Goal: Transaction & Acquisition: Purchase product/service

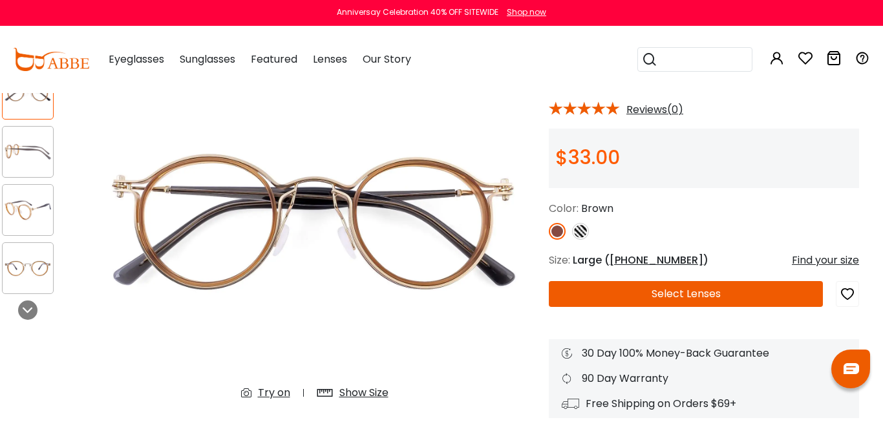
scroll to position [105, 11]
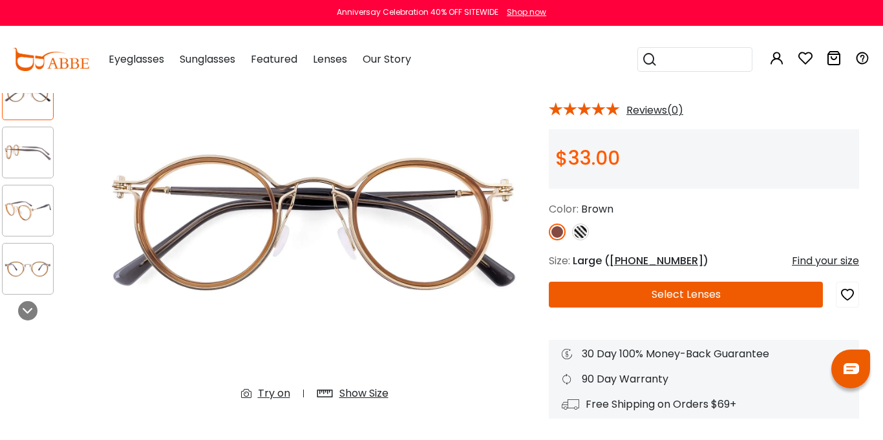
click at [524, 10] on div "Shop now" at bounding box center [526, 12] width 39 height 12
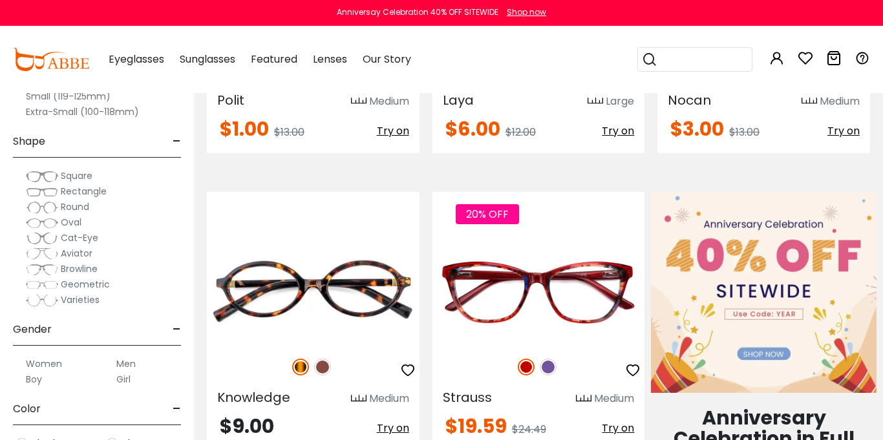
scroll to position [459, 0]
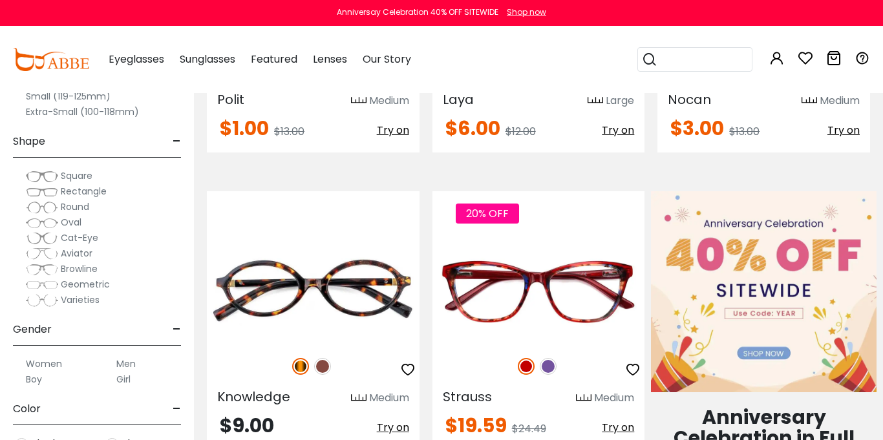
click at [504, 138] on span "$6.00 $12.00" at bounding box center [489, 129] width 93 height 21
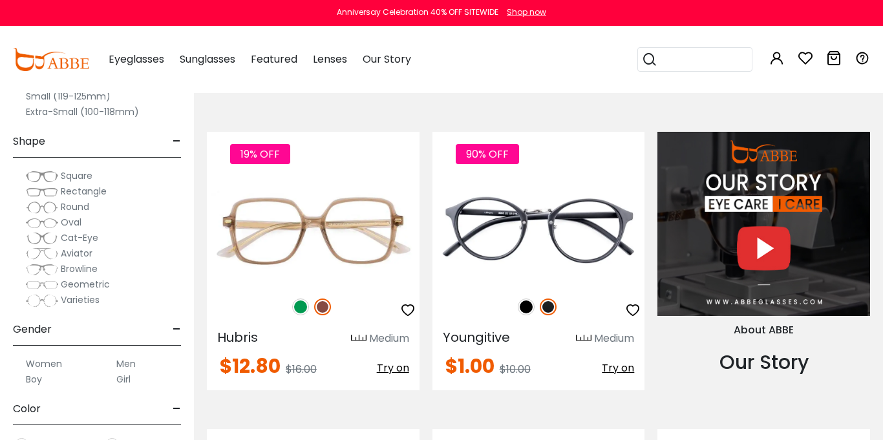
scroll to position [1151, 0]
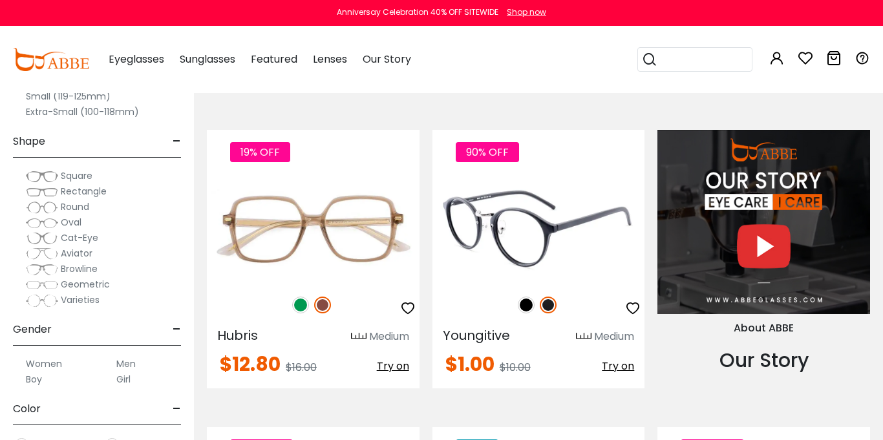
click at [528, 304] on img at bounding box center [526, 305] width 17 height 17
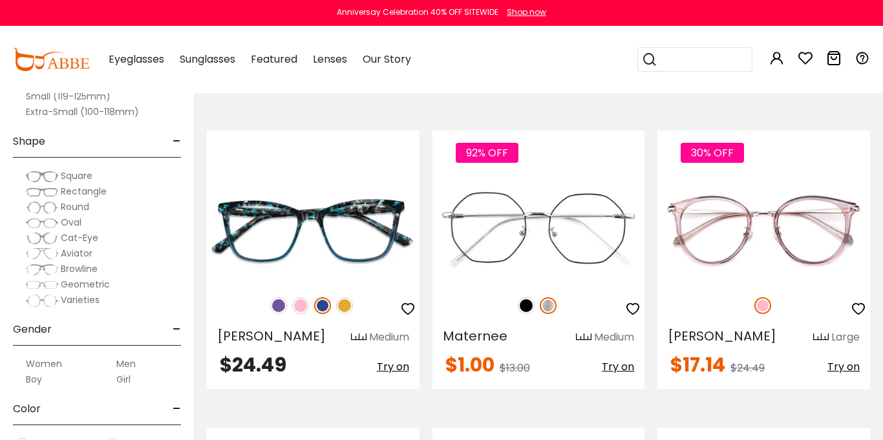
scroll to position [3232, 0]
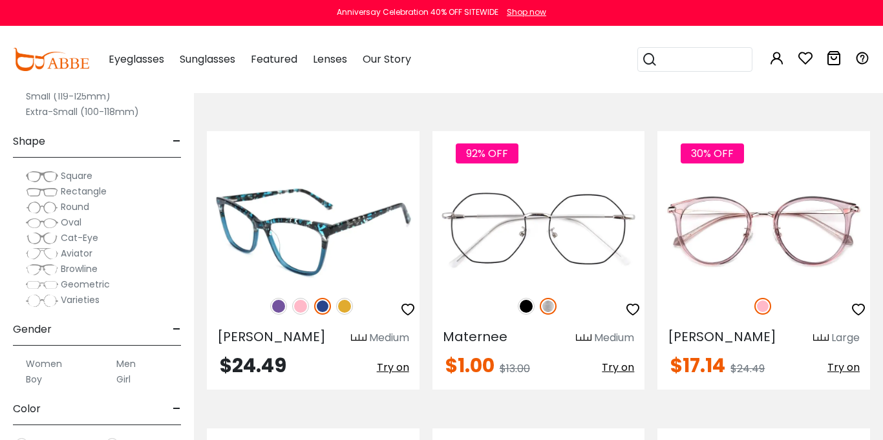
click at [343, 305] on img at bounding box center [344, 306] width 17 height 17
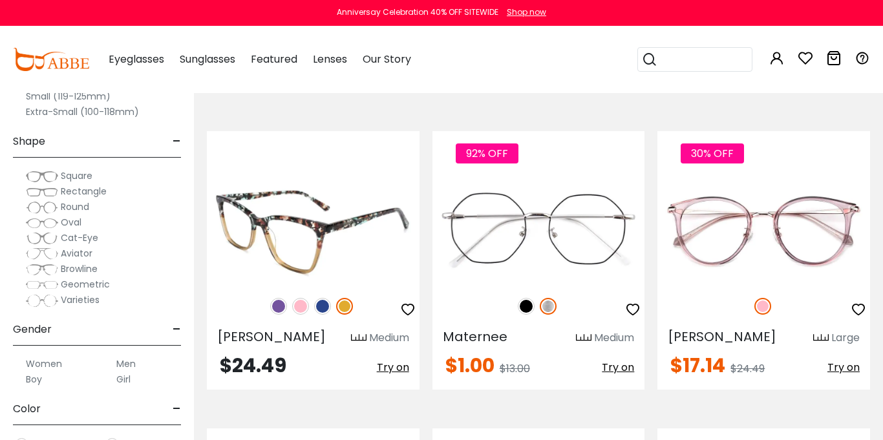
click at [323, 304] on img at bounding box center [322, 306] width 17 height 17
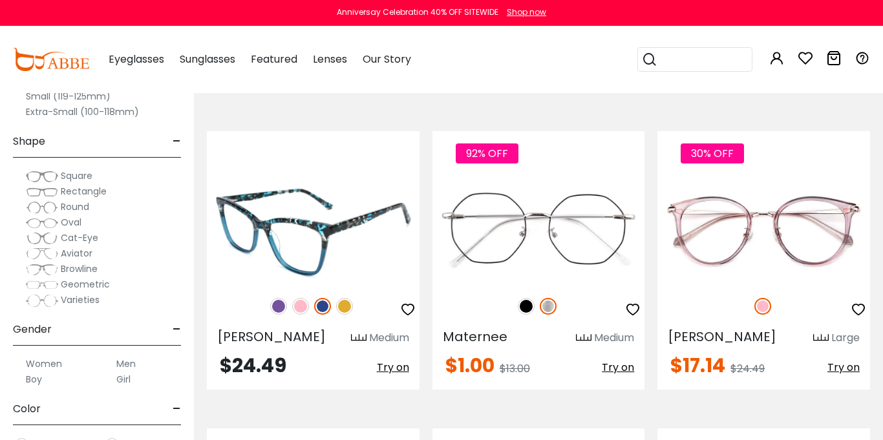
click at [298, 309] on img at bounding box center [300, 306] width 17 height 17
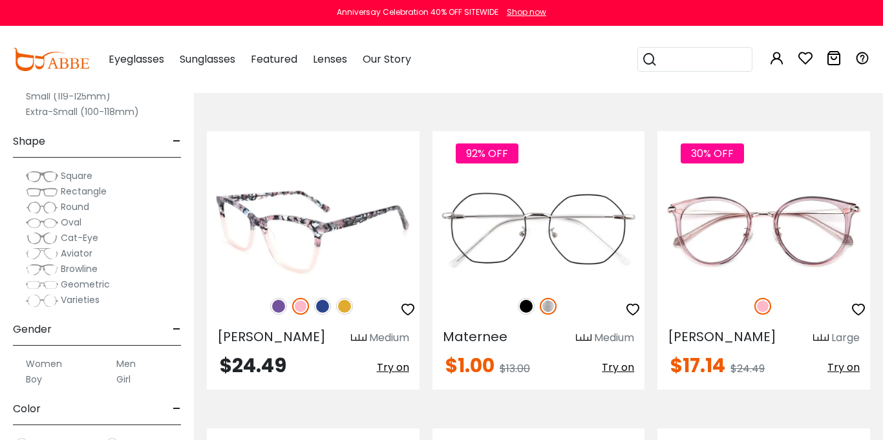
click at [277, 307] on img at bounding box center [278, 306] width 17 height 17
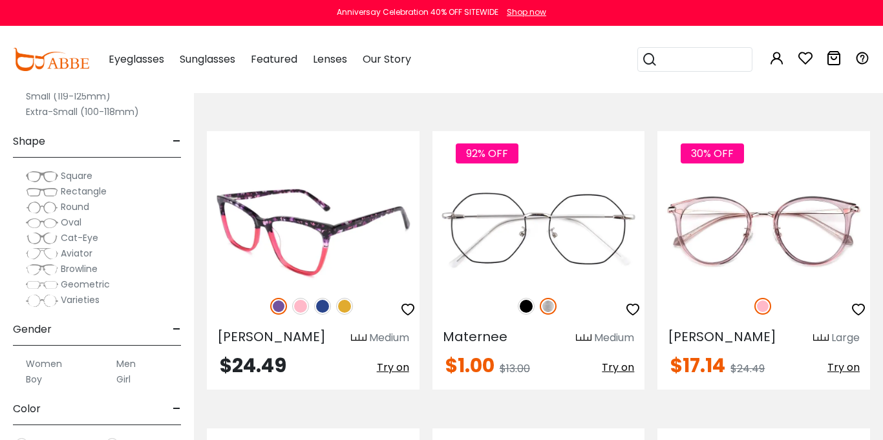
click at [300, 307] on img at bounding box center [300, 306] width 17 height 17
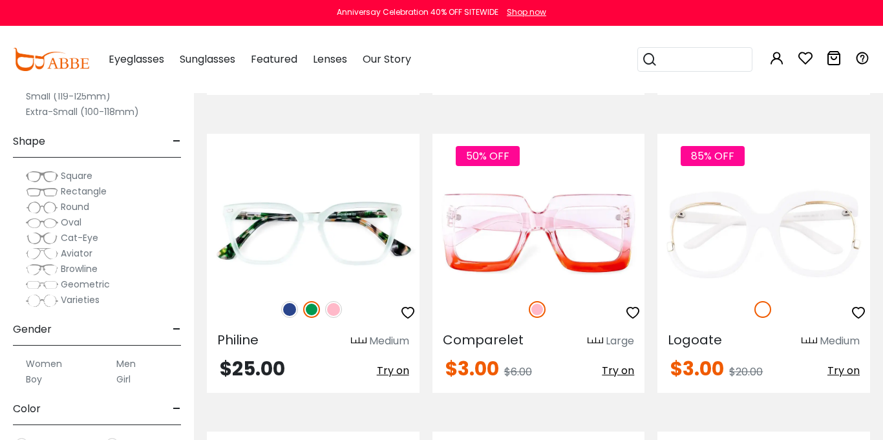
scroll to position [4430, 0]
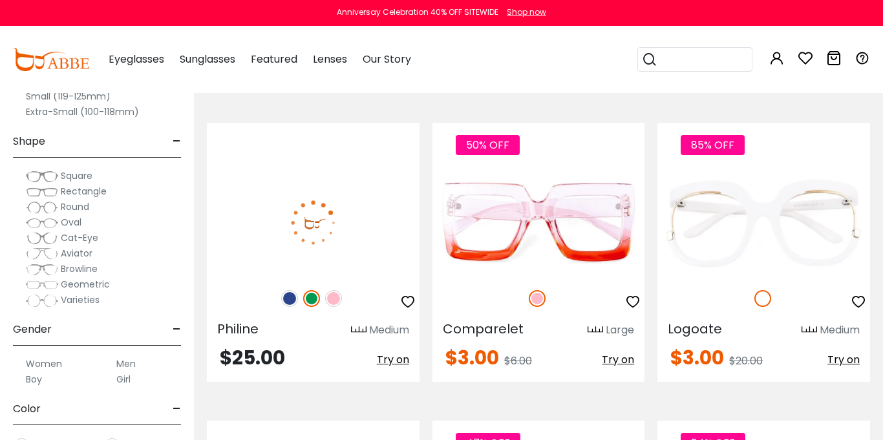
click at [287, 293] on img at bounding box center [289, 298] width 17 height 17
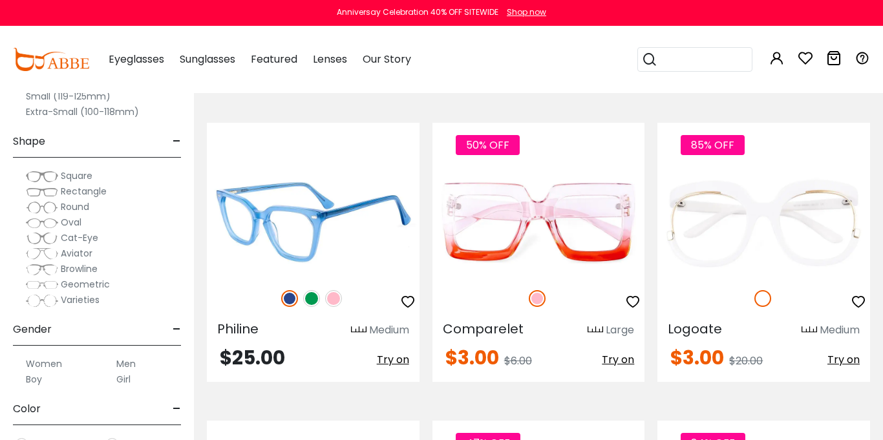
click at [332, 297] on img at bounding box center [333, 298] width 17 height 17
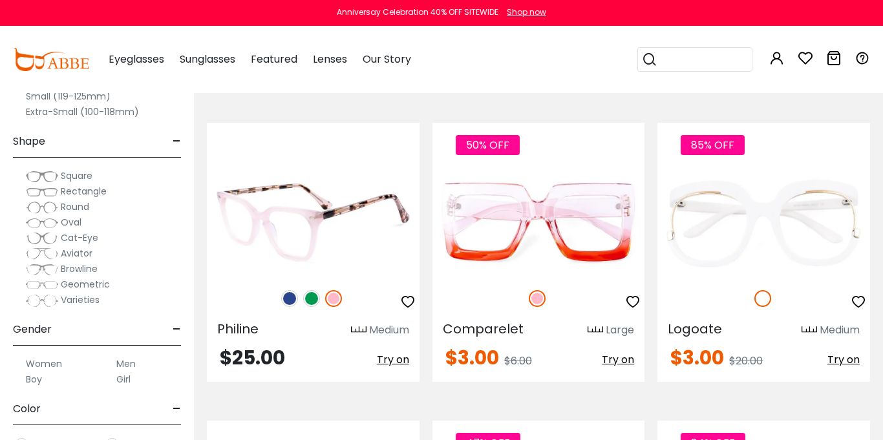
click at [313, 299] on img at bounding box center [311, 298] width 17 height 17
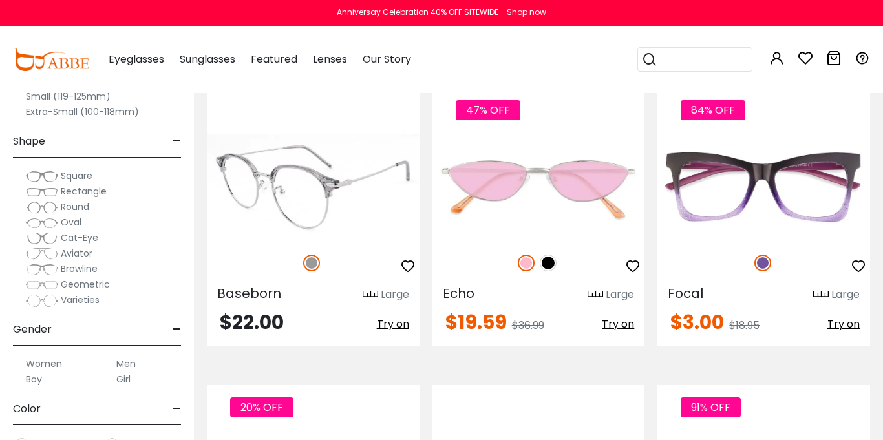
scroll to position [4763, 0]
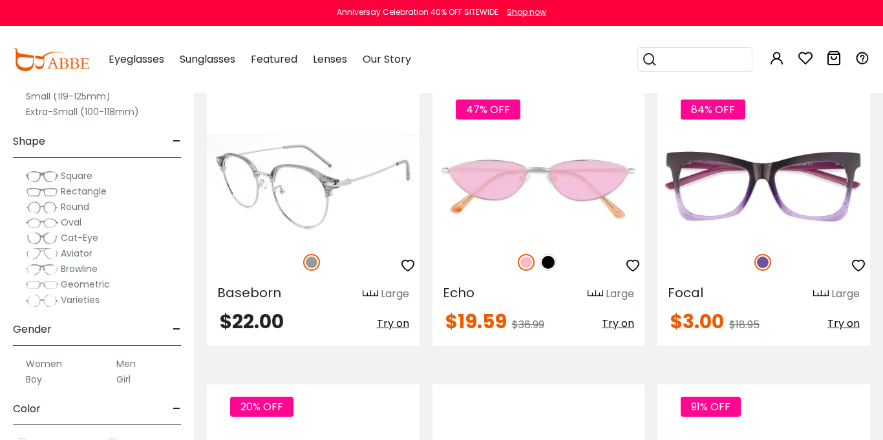
click at [403, 224] on img at bounding box center [313, 187] width 213 height 106
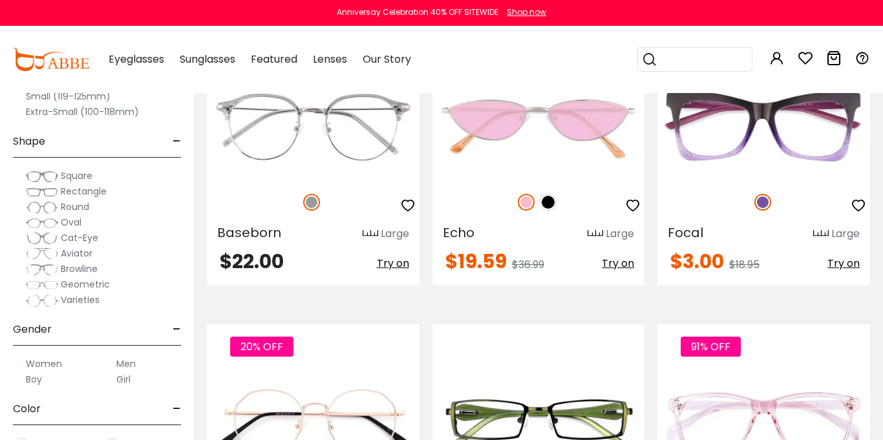
scroll to position [4824, 0]
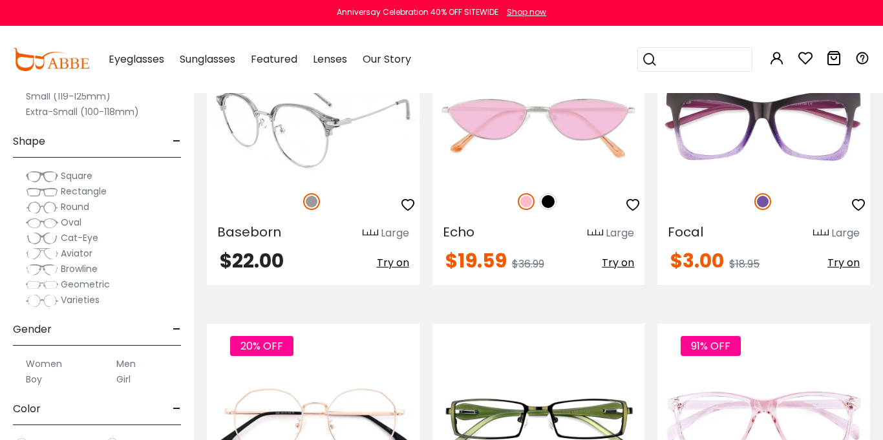
click at [405, 205] on icon "button" at bounding box center [408, 205] width 16 height 16
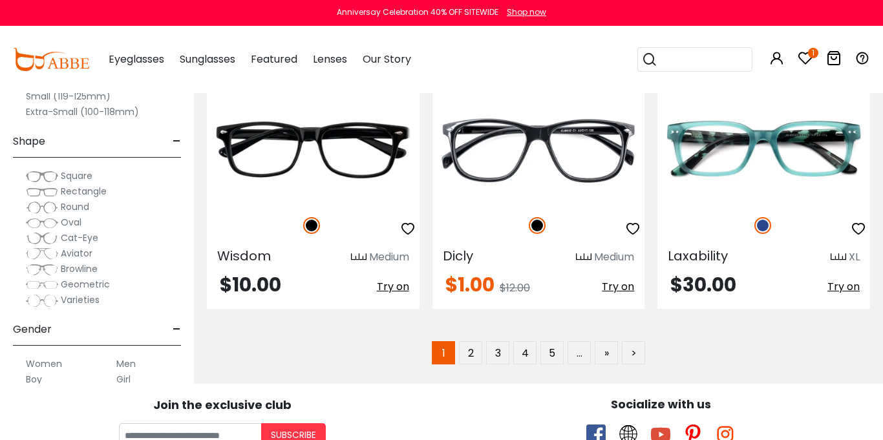
scroll to position [6033, 0]
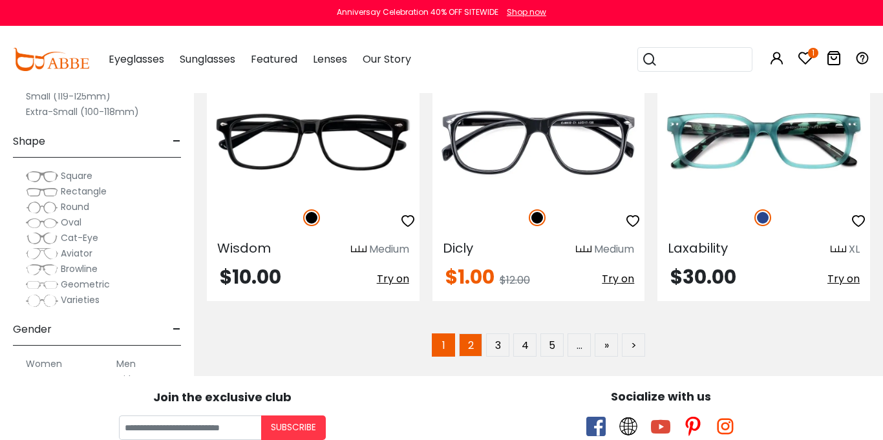
click at [474, 333] on link "2" at bounding box center [470, 344] width 23 height 23
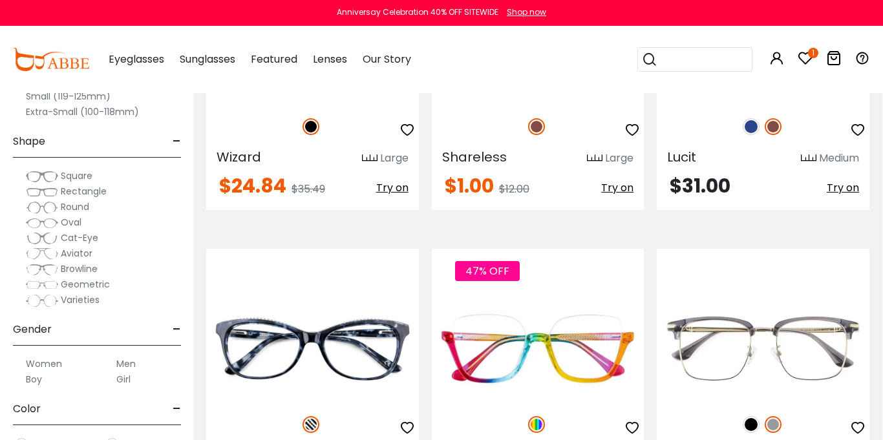
scroll to position [700, 1]
click at [404, 129] on icon "button" at bounding box center [407, 129] width 16 height 16
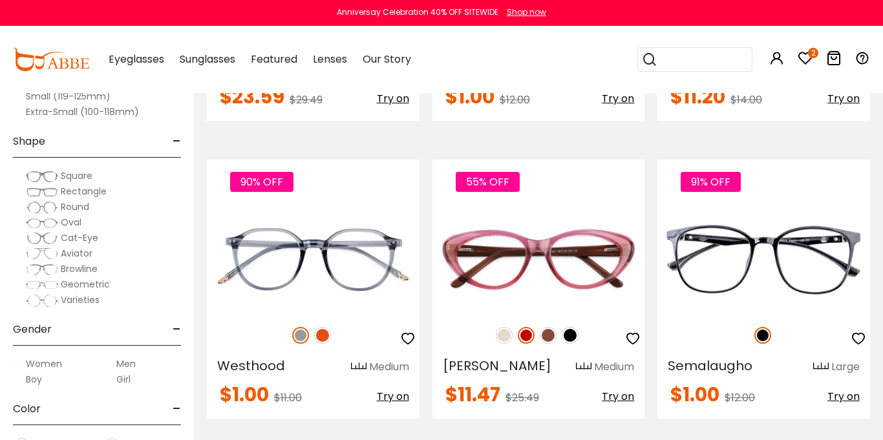
scroll to position [3501, 0]
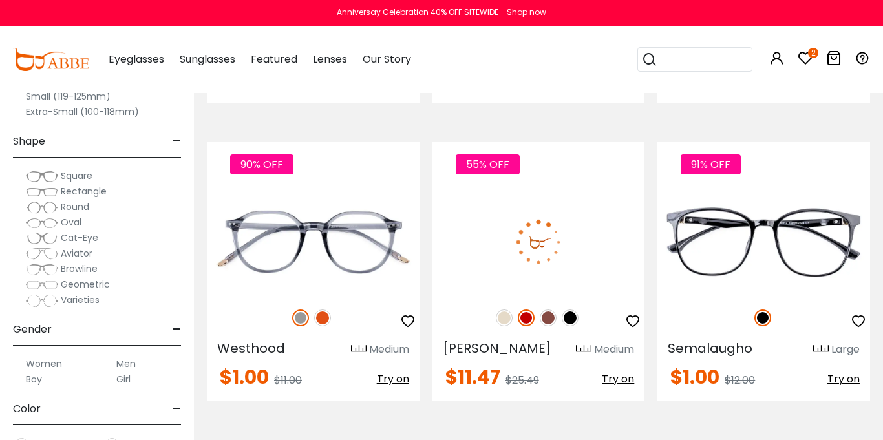
click at [547, 309] on img at bounding box center [547, 317] width 17 height 17
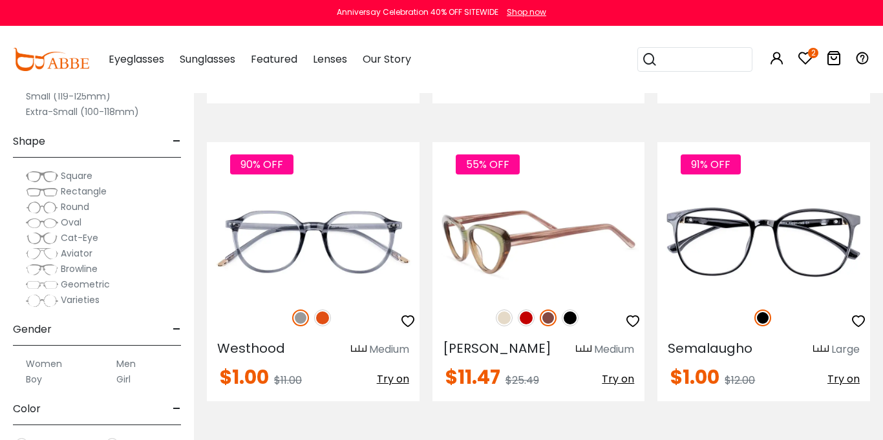
click at [547, 309] on img at bounding box center [547, 317] width 17 height 17
click at [503, 309] on img at bounding box center [504, 317] width 17 height 17
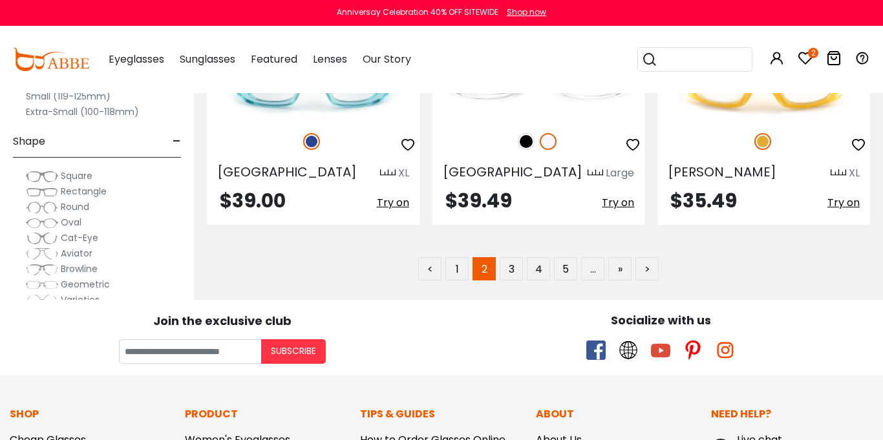
scroll to position [6092, 0]
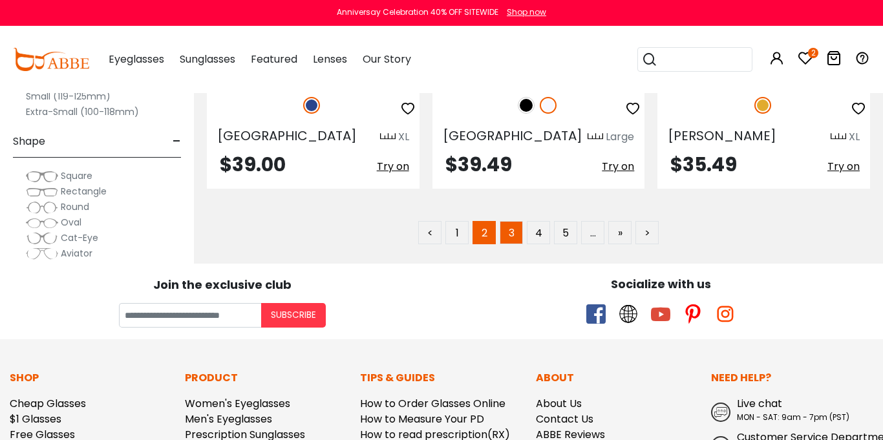
click at [510, 221] on link "3" at bounding box center [510, 232] width 23 height 23
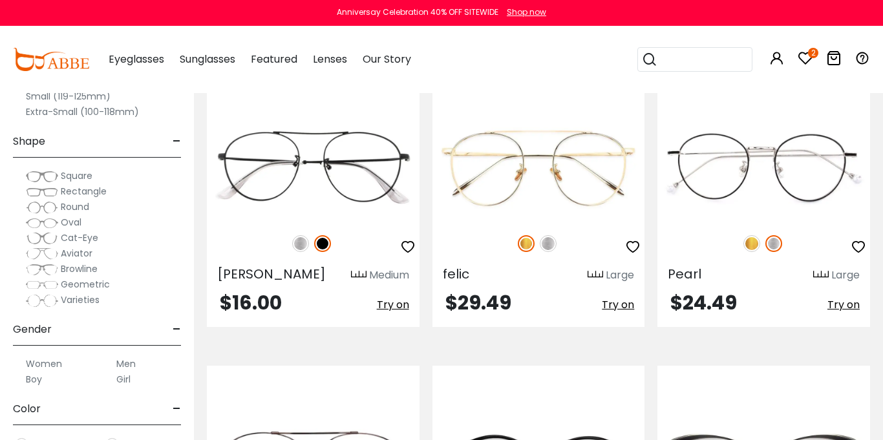
scroll to position [884, 0]
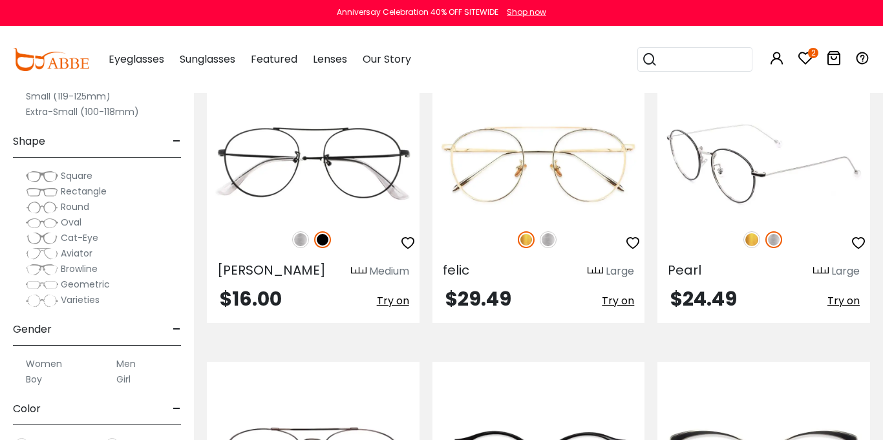
click at [775, 237] on img at bounding box center [773, 239] width 17 height 17
click at [748, 240] on img at bounding box center [751, 239] width 17 height 17
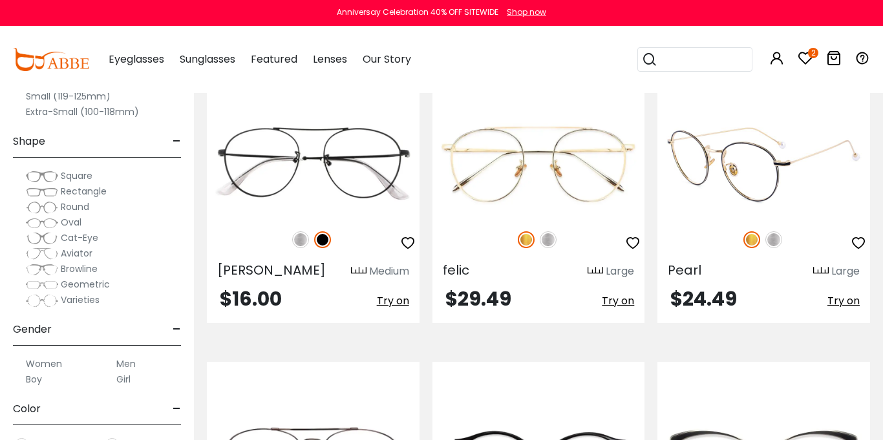
click at [857, 240] on icon "button" at bounding box center [858, 243] width 16 height 16
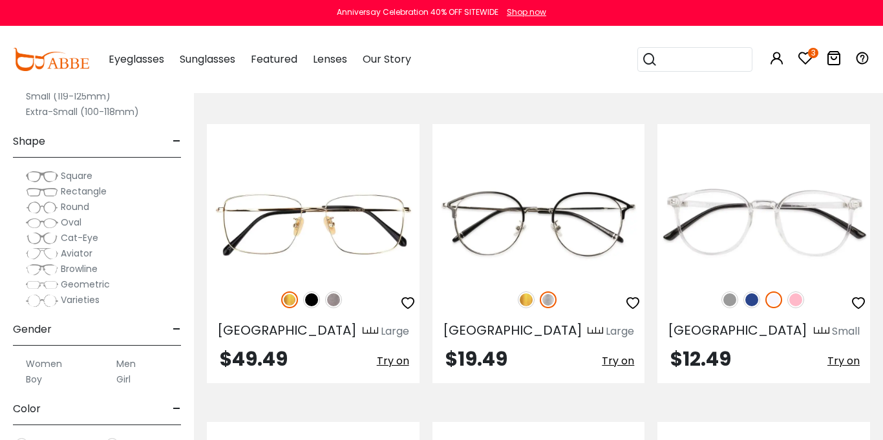
scroll to position [1735, 0]
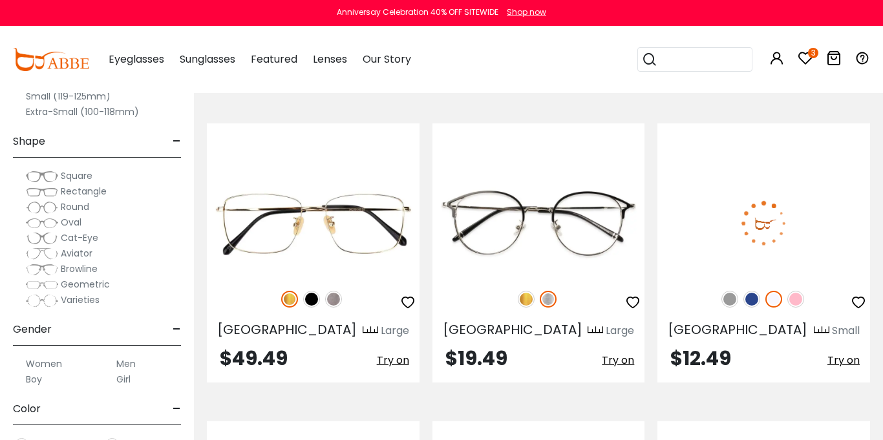
click at [793, 291] on img at bounding box center [795, 299] width 17 height 17
click at [724, 291] on img at bounding box center [729, 299] width 17 height 17
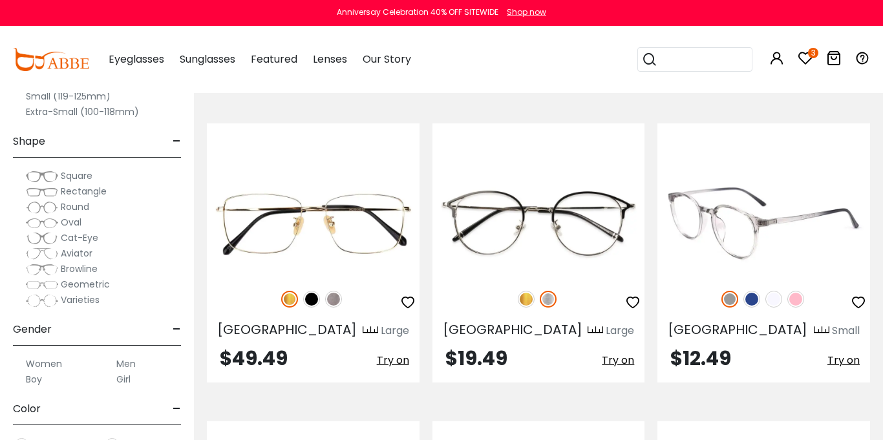
click at [755, 291] on img at bounding box center [751, 299] width 17 height 17
click at [770, 291] on img at bounding box center [773, 299] width 17 height 17
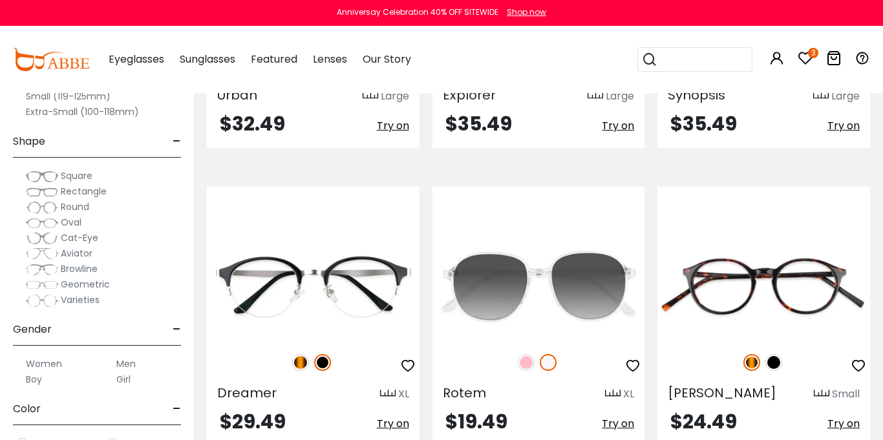
scroll to position [4385, 0]
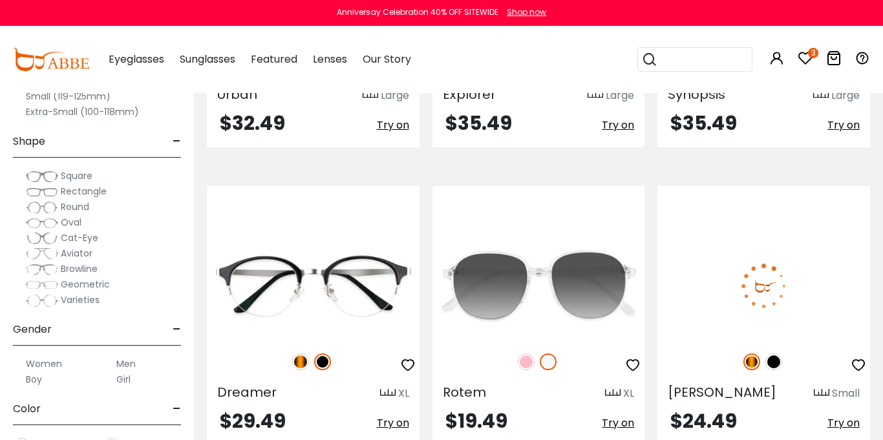
click at [857, 357] on icon "button" at bounding box center [858, 365] width 16 height 16
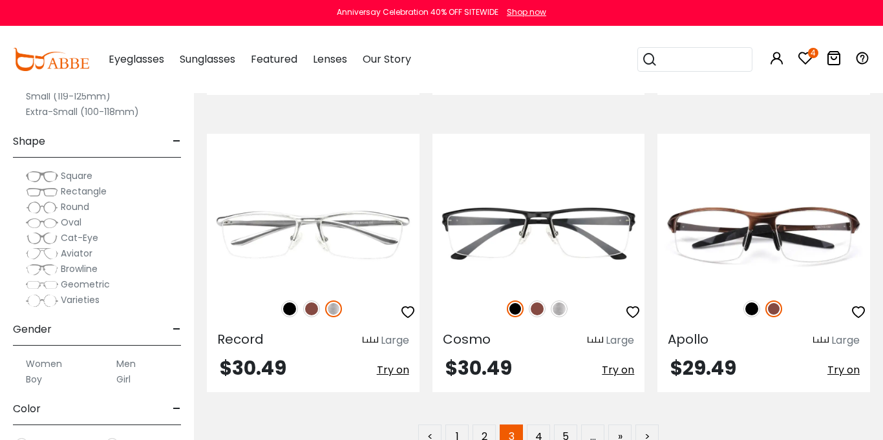
scroll to position [5941, 0]
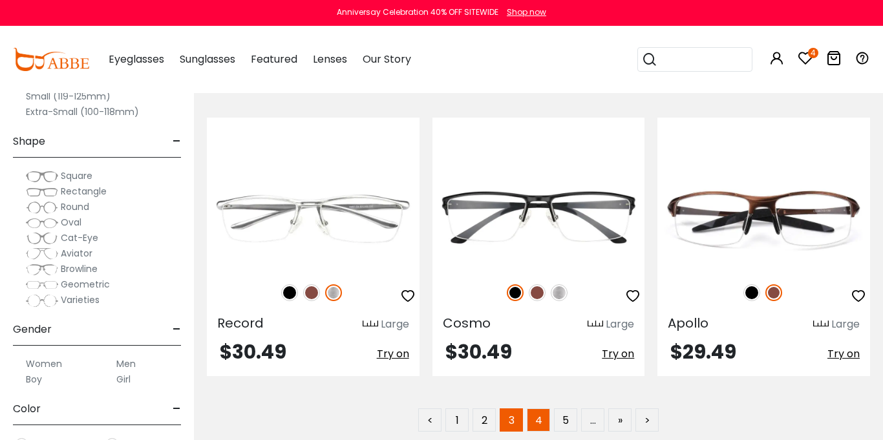
click at [538, 408] on link "4" at bounding box center [538, 419] width 23 height 23
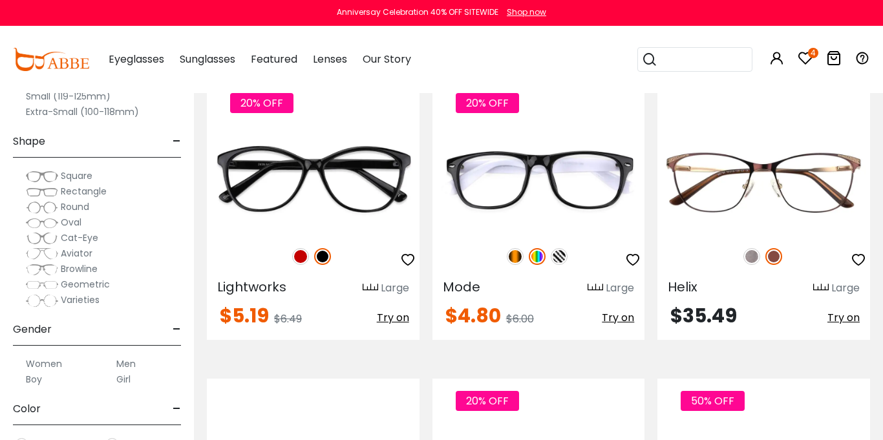
scroll to position [870, 0]
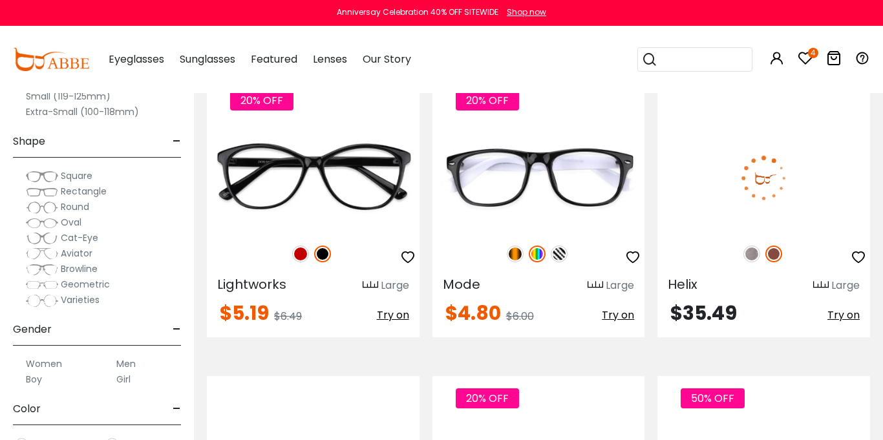
click at [752, 255] on img at bounding box center [751, 254] width 17 height 17
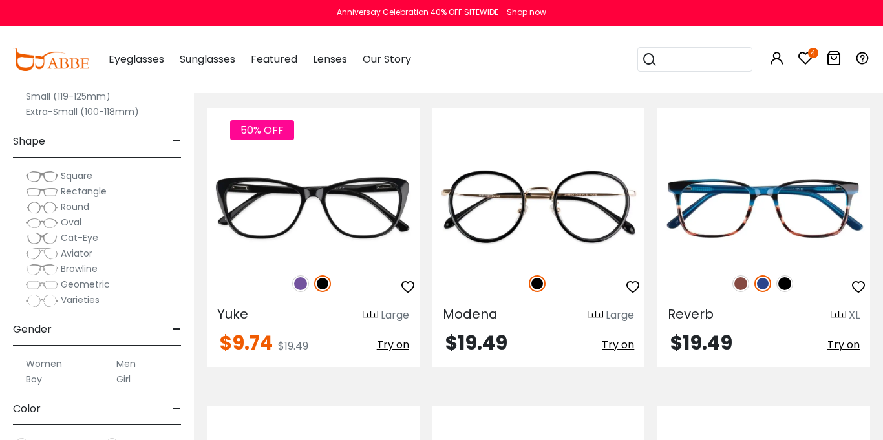
scroll to position [2646, 0]
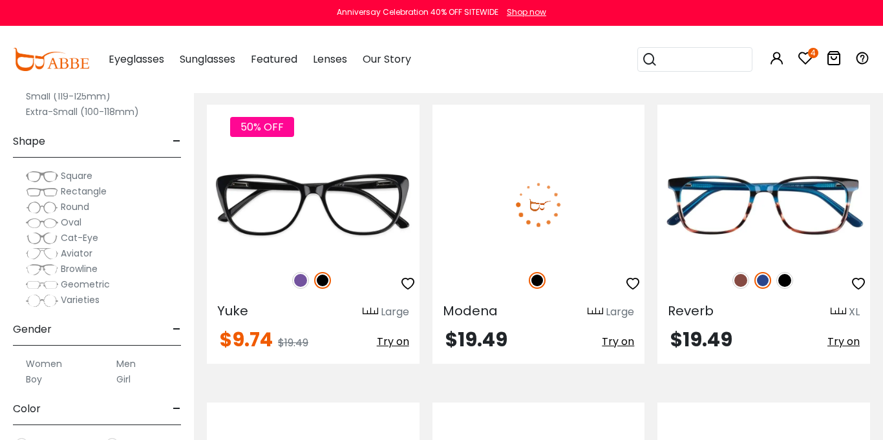
click at [633, 276] on icon "button" at bounding box center [633, 284] width 16 height 16
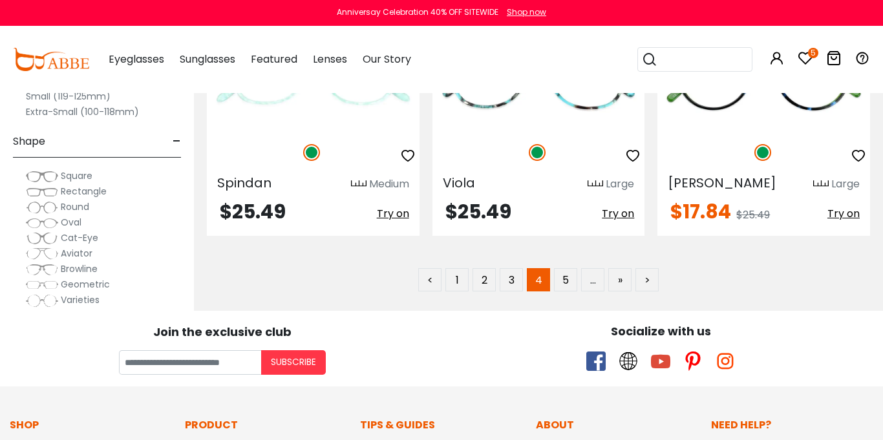
scroll to position [6046, 0]
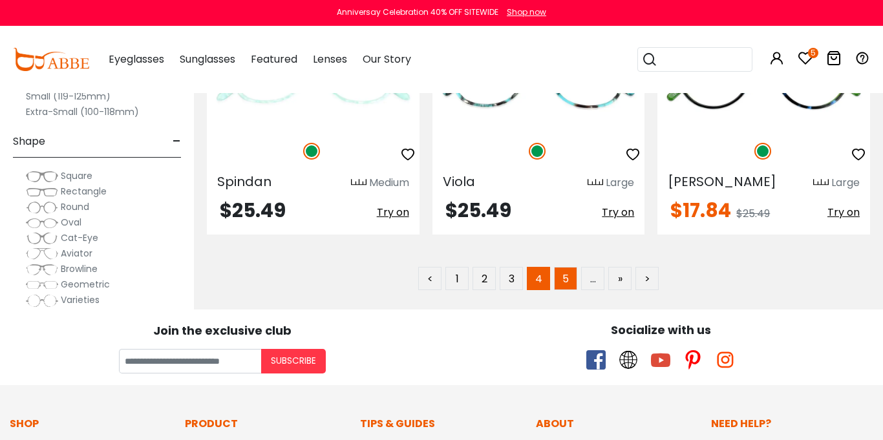
click at [566, 267] on link "5" at bounding box center [565, 278] width 23 height 23
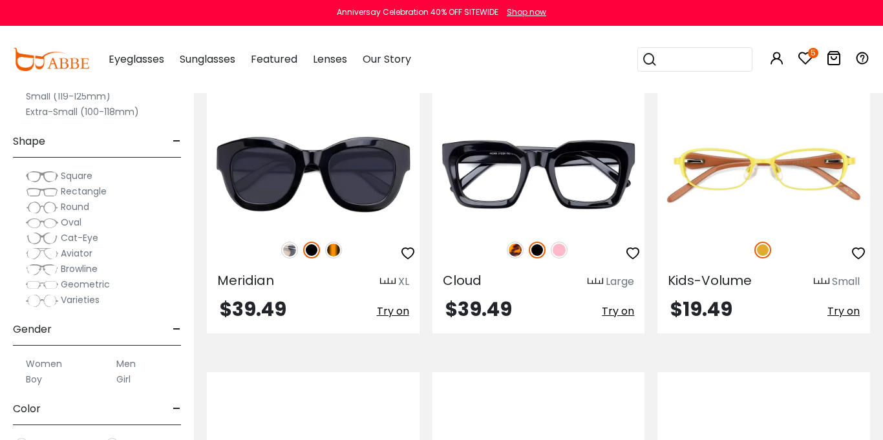
scroll to position [1168, 5]
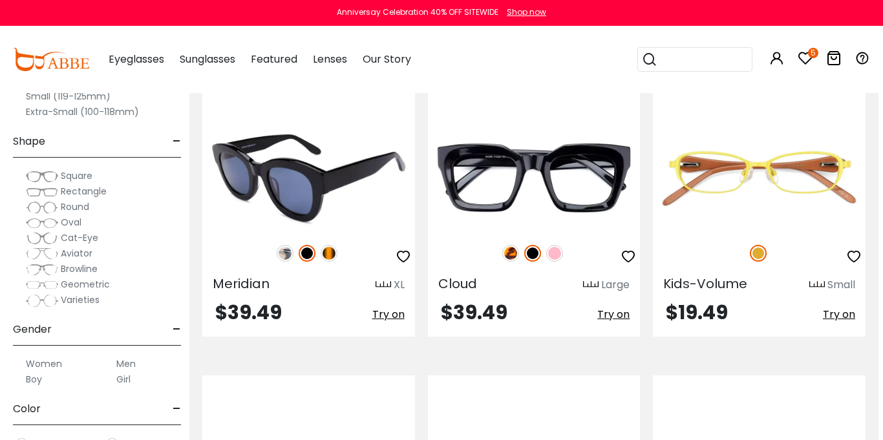
click at [326, 249] on img at bounding box center [328, 253] width 17 height 17
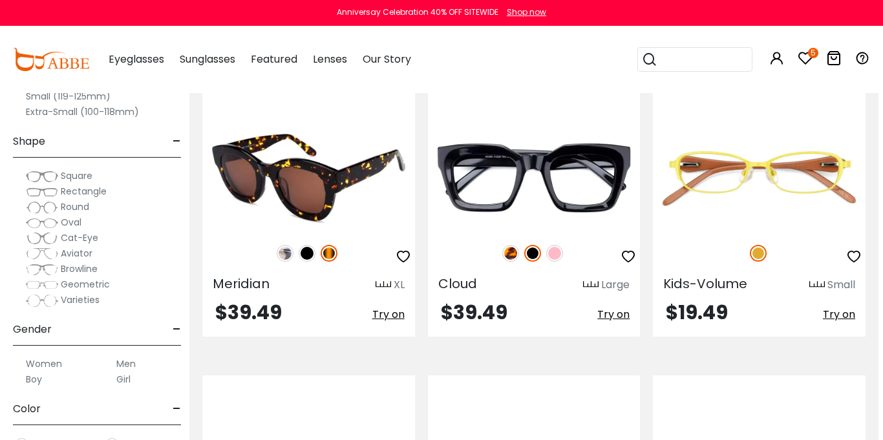
click at [284, 251] on img at bounding box center [285, 253] width 17 height 17
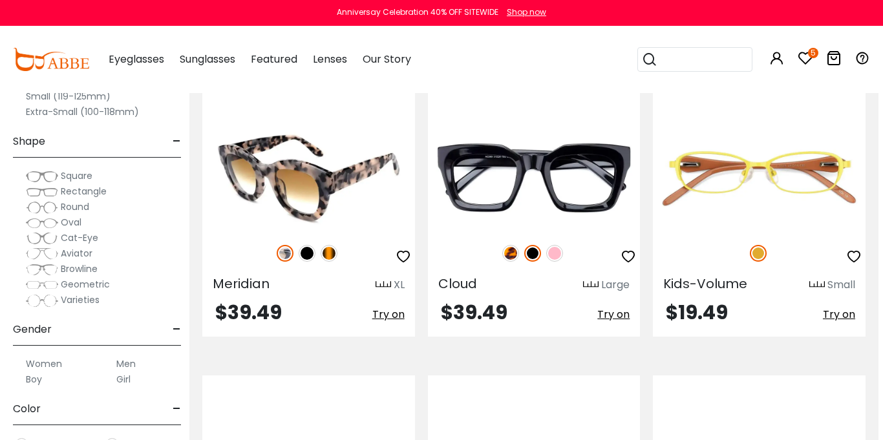
click at [333, 253] on img at bounding box center [328, 253] width 17 height 17
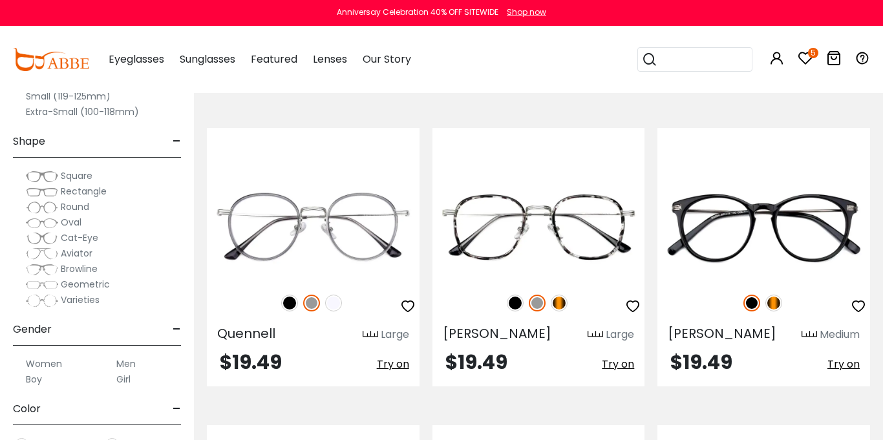
scroll to position [2048, 0]
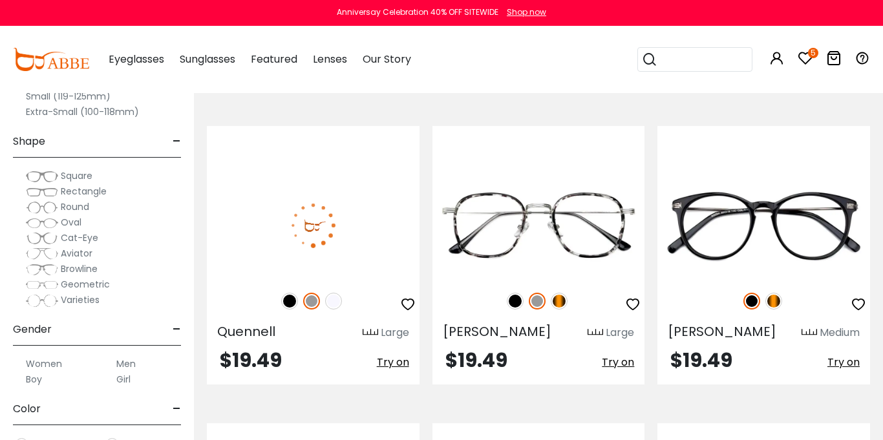
click at [284, 293] on img at bounding box center [289, 301] width 17 height 17
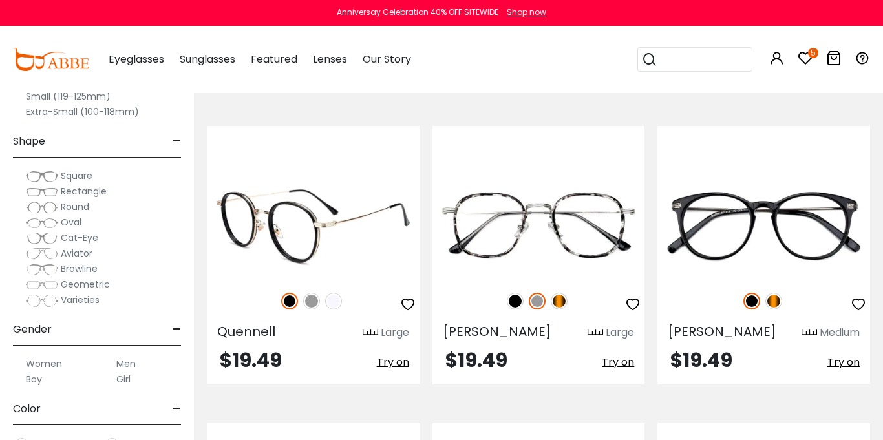
click at [406, 297] on icon "button" at bounding box center [408, 305] width 16 height 16
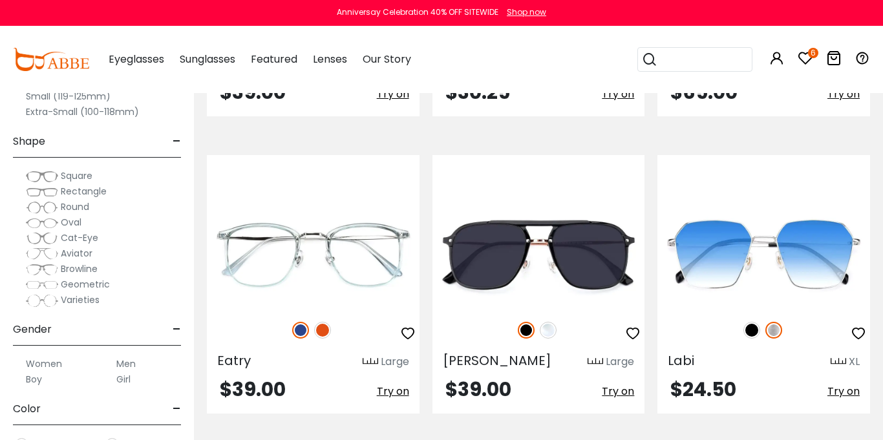
scroll to position [3220, 0]
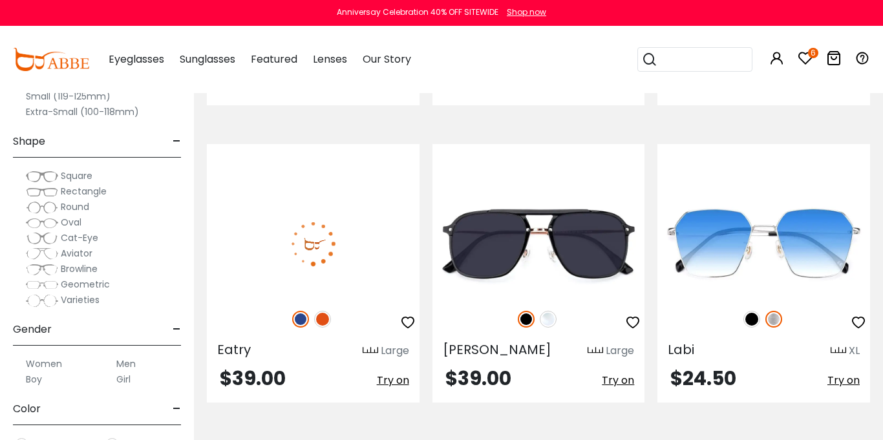
click at [324, 311] on img at bounding box center [322, 319] width 17 height 17
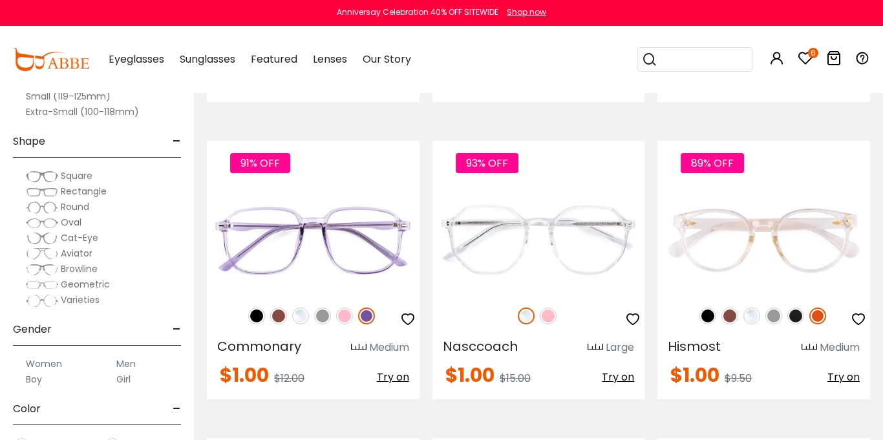
scroll to position [5008, 0]
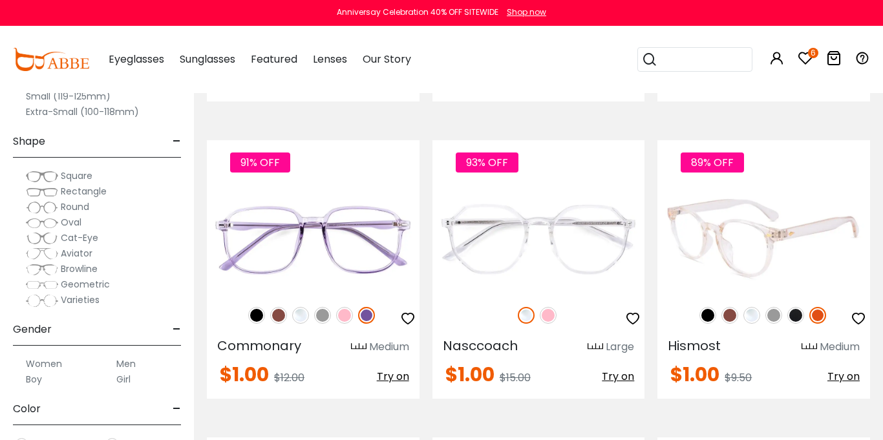
click at [728, 307] on img at bounding box center [729, 315] width 17 height 17
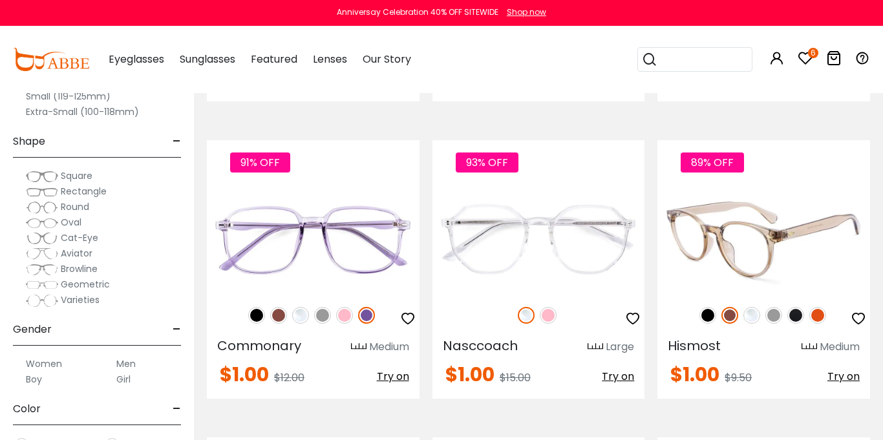
click at [812, 247] on img at bounding box center [763, 240] width 213 height 106
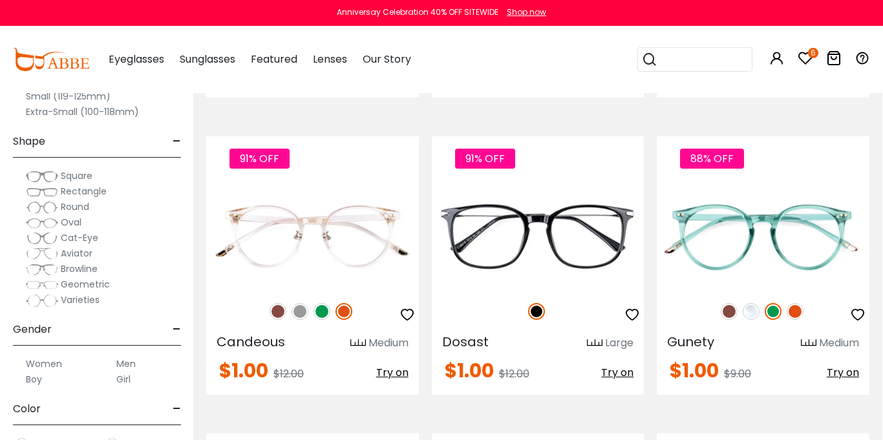
scroll to position [5305, 1]
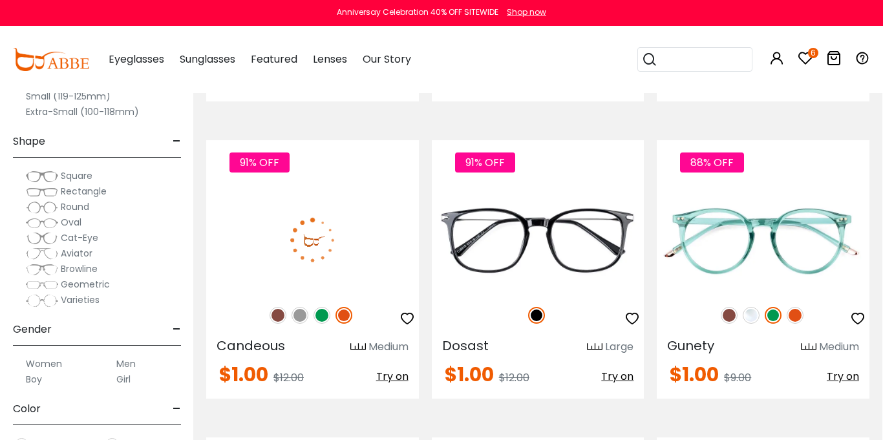
click at [319, 307] on img at bounding box center [321, 315] width 17 height 17
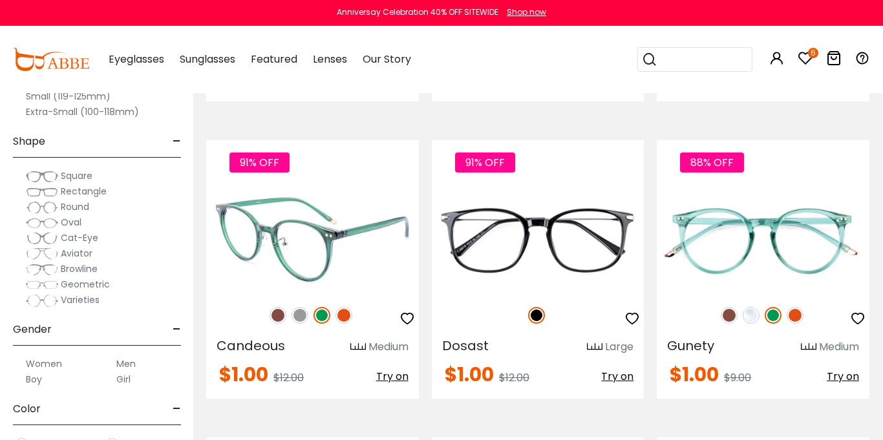
click at [406, 311] on icon "button" at bounding box center [407, 319] width 16 height 16
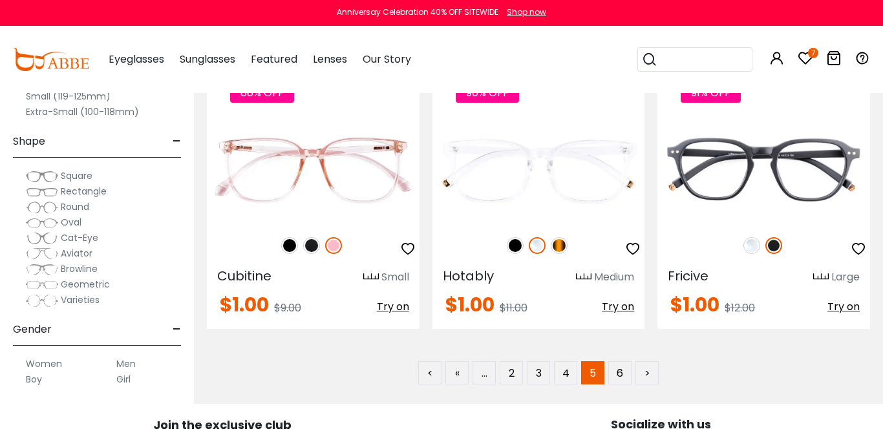
scroll to position [5975, 0]
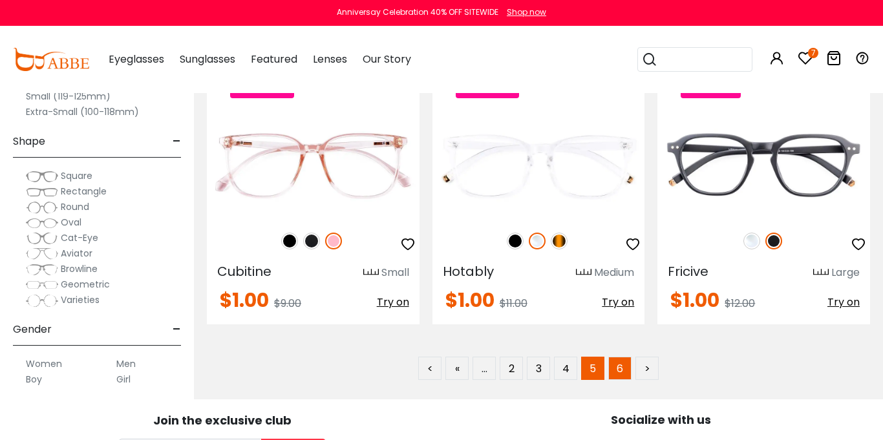
click at [620, 357] on link "6" at bounding box center [619, 368] width 23 height 23
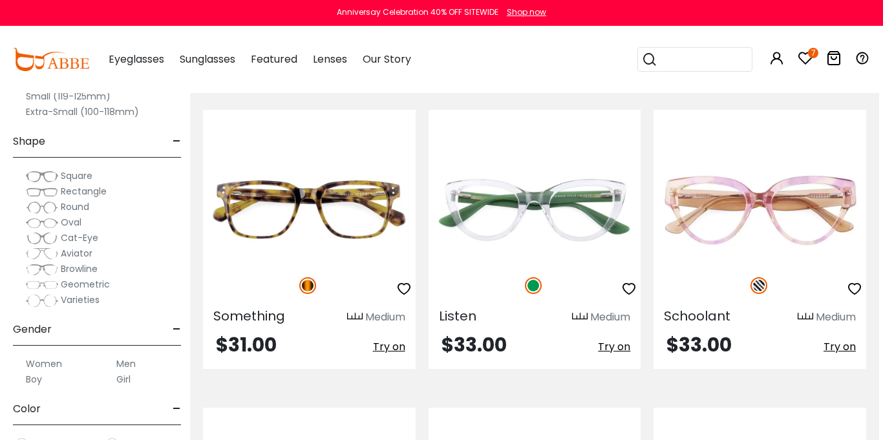
scroll to position [838, 3]
click at [804, 61] on icon at bounding box center [805, 58] width 16 height 16
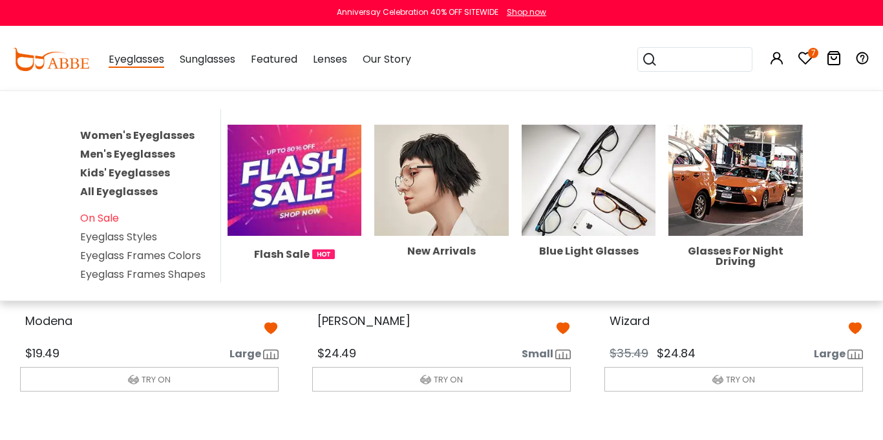
click at [155, 58] on span "Eyeglasses" at bounding box center [137, 60] width 56 height 16
click at [141, 152] on link "Men's Eyeglasses" at bounding box center [127, 154] width 95 height 15
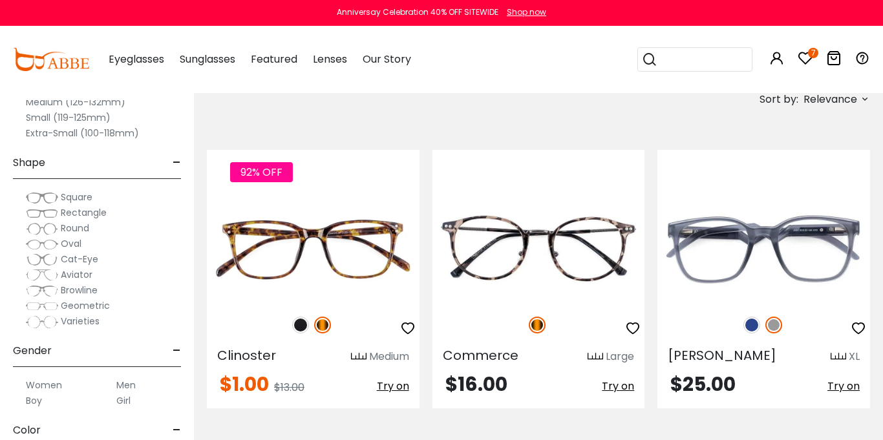
click at [56, 226] on img at bounding box center [42, 228] width 32 height 13
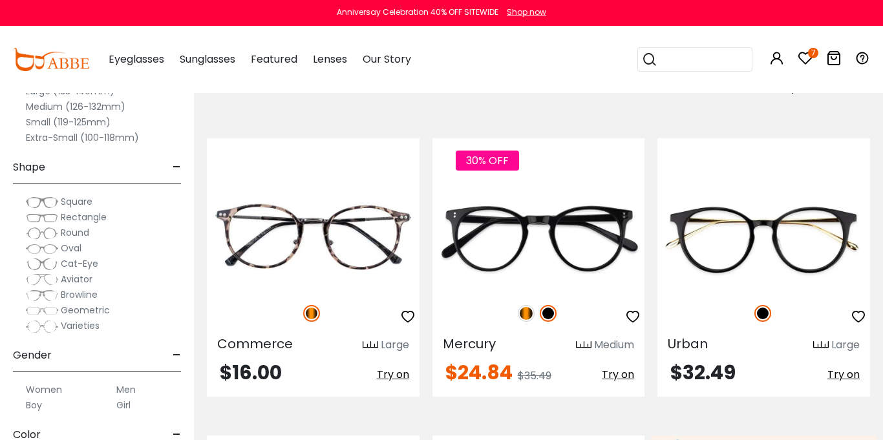
scroll to position [251, 0]
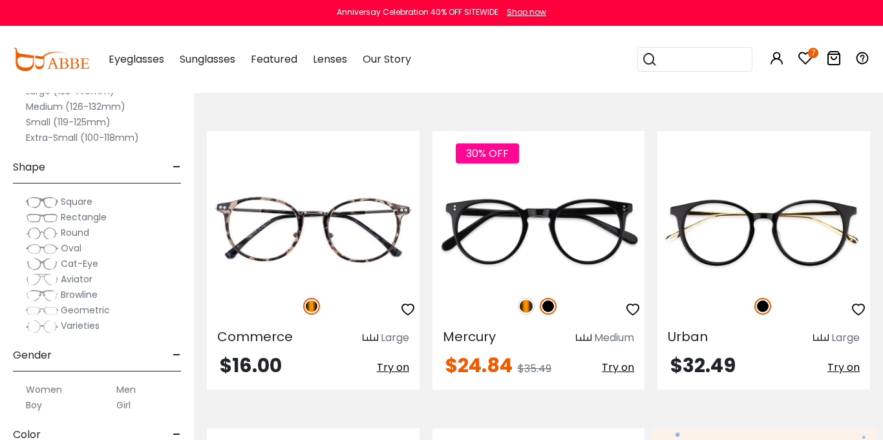
click at [37, 232] on img at bounding box center [42, 233] width 32 height 13
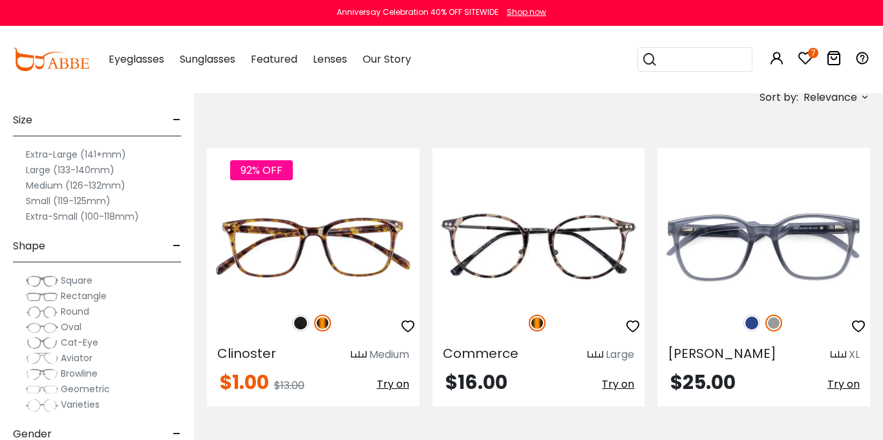
scroll to position [237, 0]
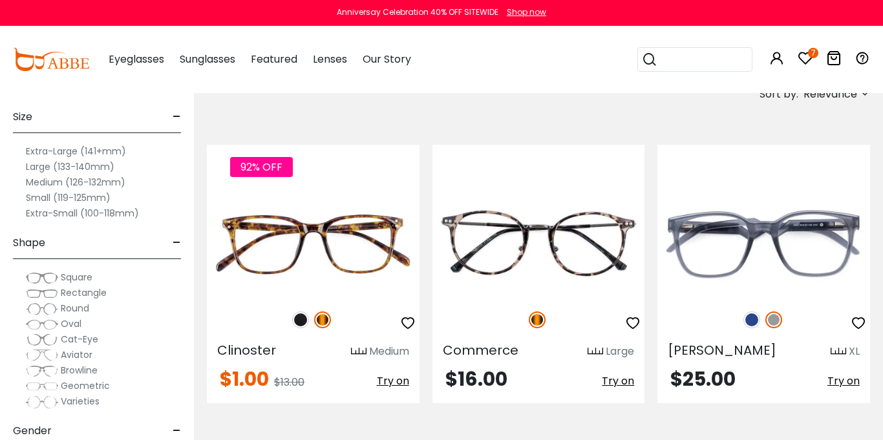
click at [68, 308] on span "Round" at bounding box center [75, 308] width 28 height 13
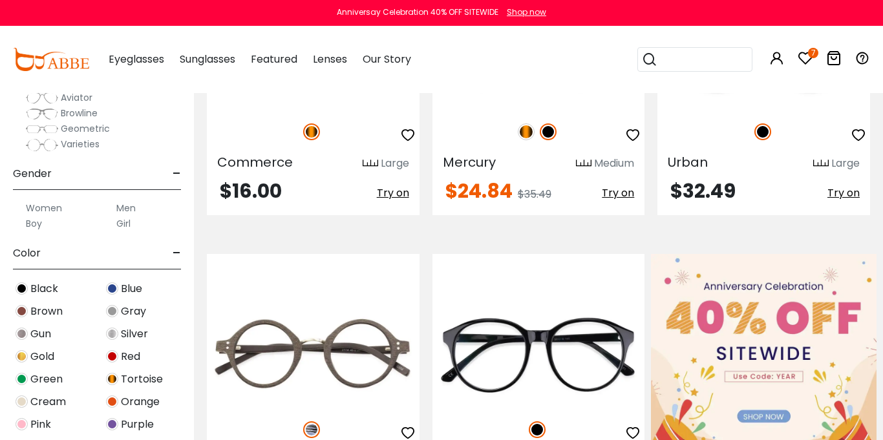
scroll to position [188, 0]
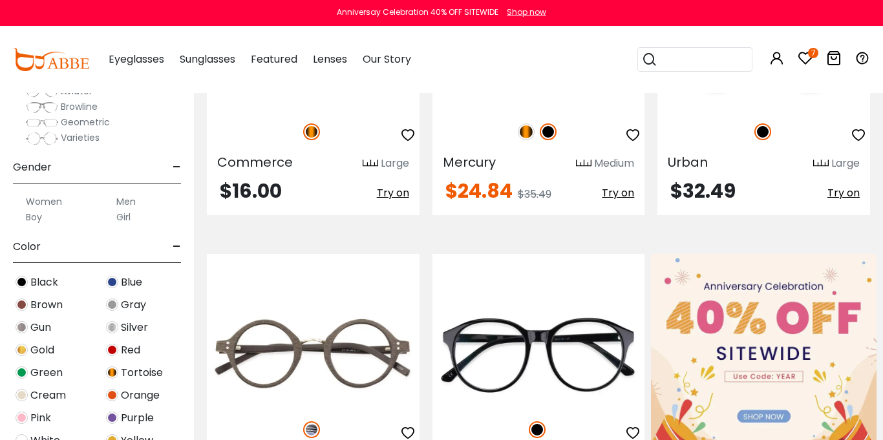
click at [20, 308] on img at bounding box center [22, 305] width 12 height 12
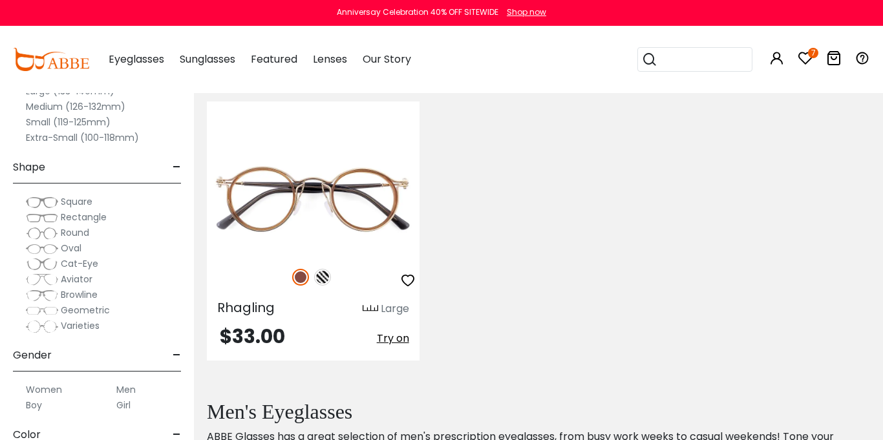
scroll to position [578, 0]
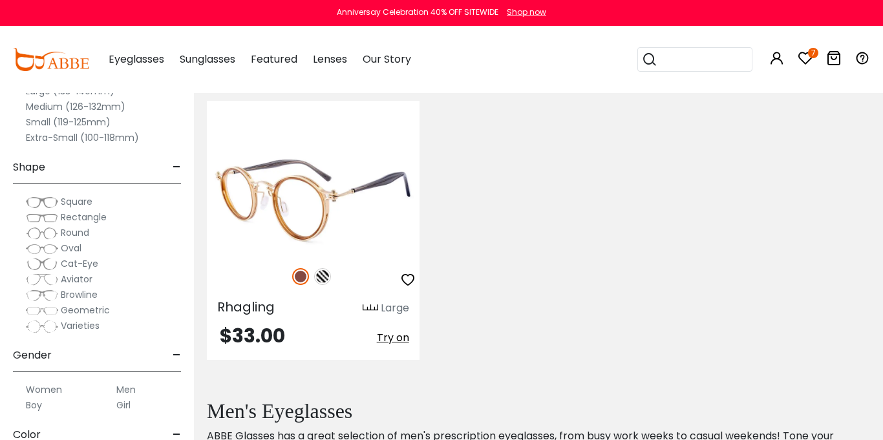
click at [318, 277] on img at bounding box center [322, 276] width 17 height 17
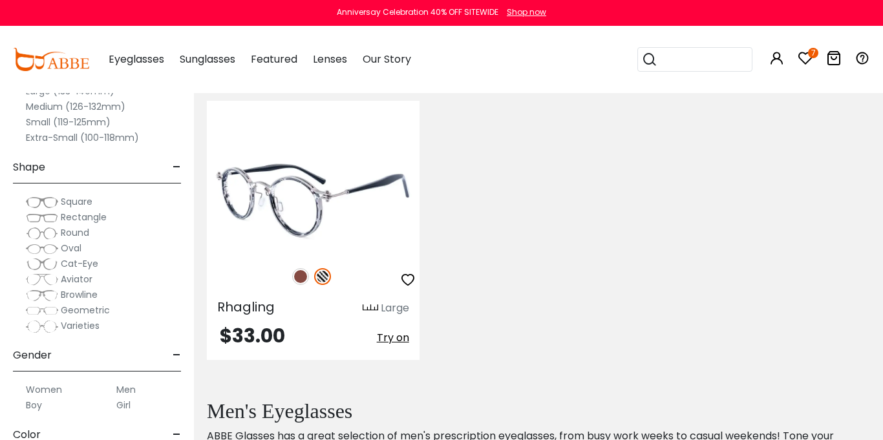
click at [404, 278] on icon "button" at bounding box center [408, 280] width 16 height 16
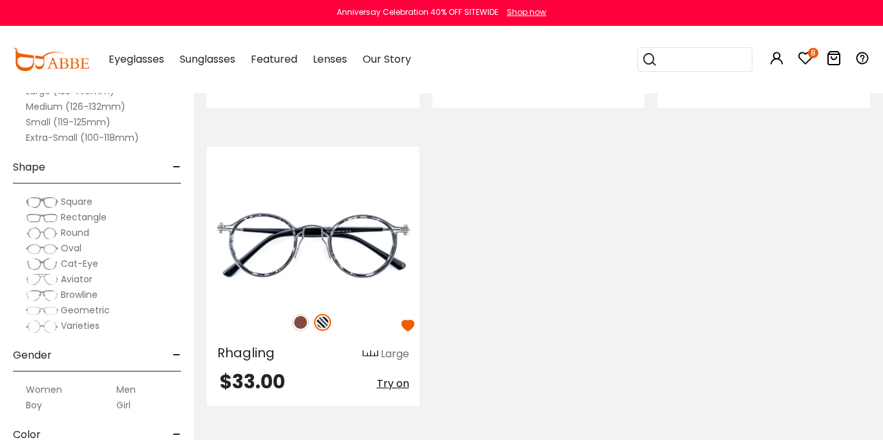
scroll to position [534, 0]
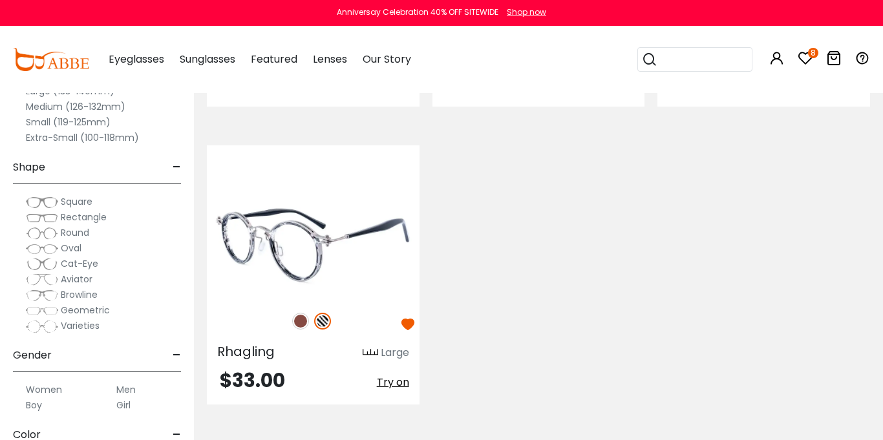
click at [300, 319] on img at bounding box center [300, 321] width 17 height 17
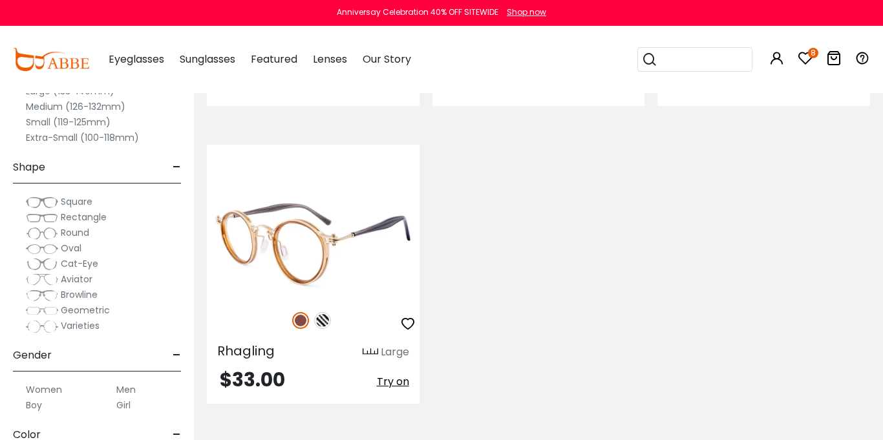
scroll to position [536, 0]
click at [266, 291] on img at bounding box center [313, 243] width 213 height 106
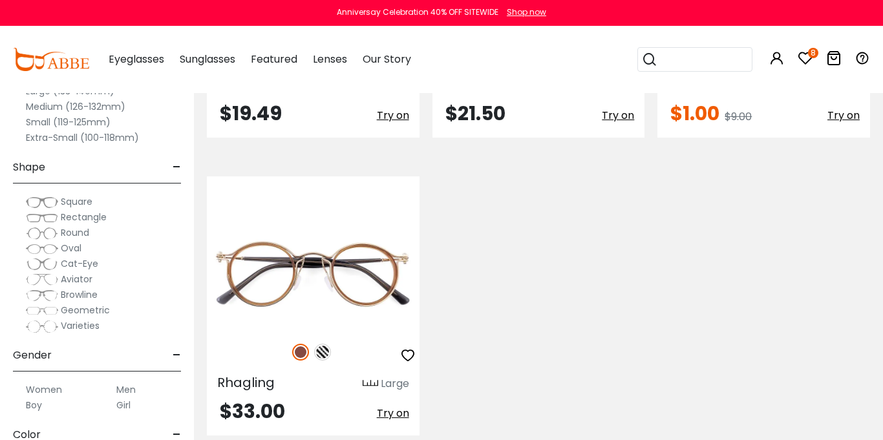
scroll to position [503, 1]
